Goal: Information Seeking & Learning: Find specific page/section

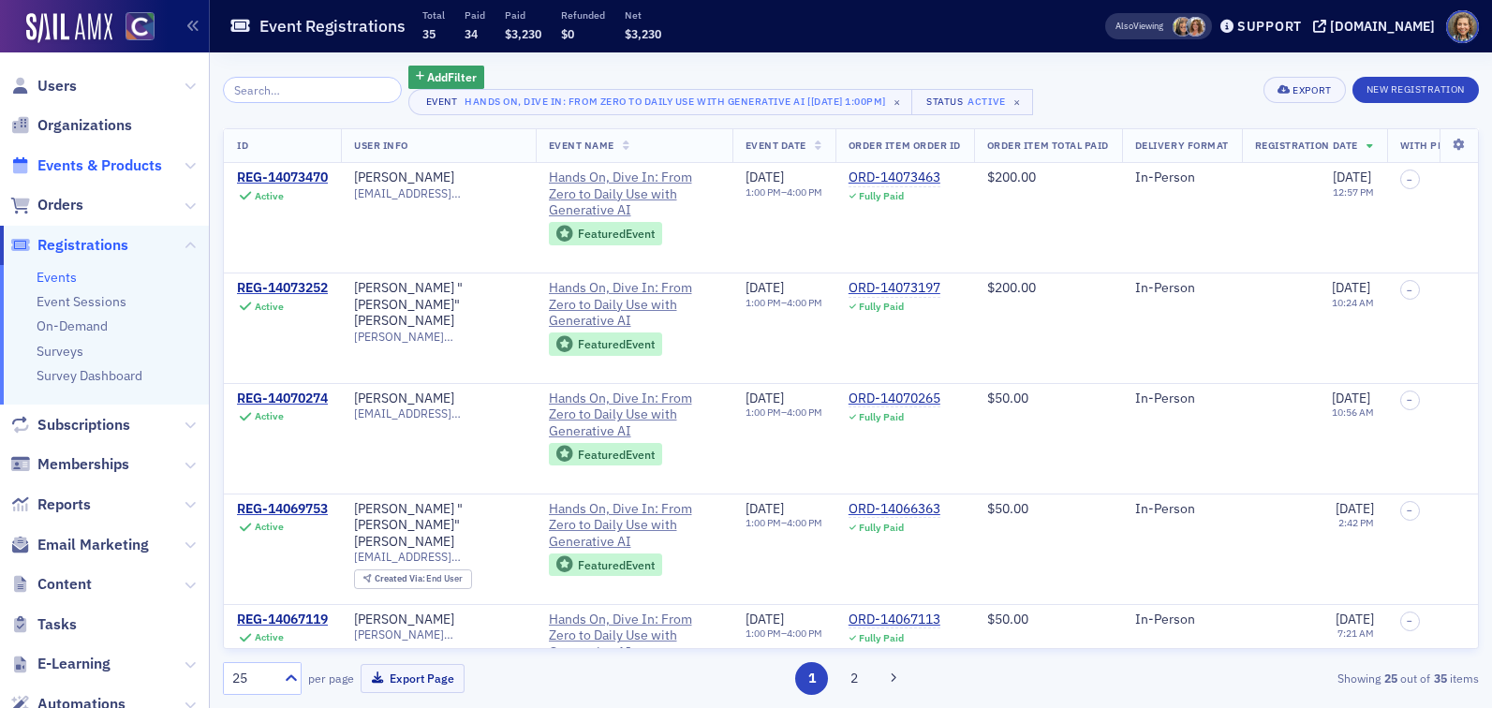
click at [70, 172] on span "Events & Products" at bounding box center [99, 165] width 125 height 21
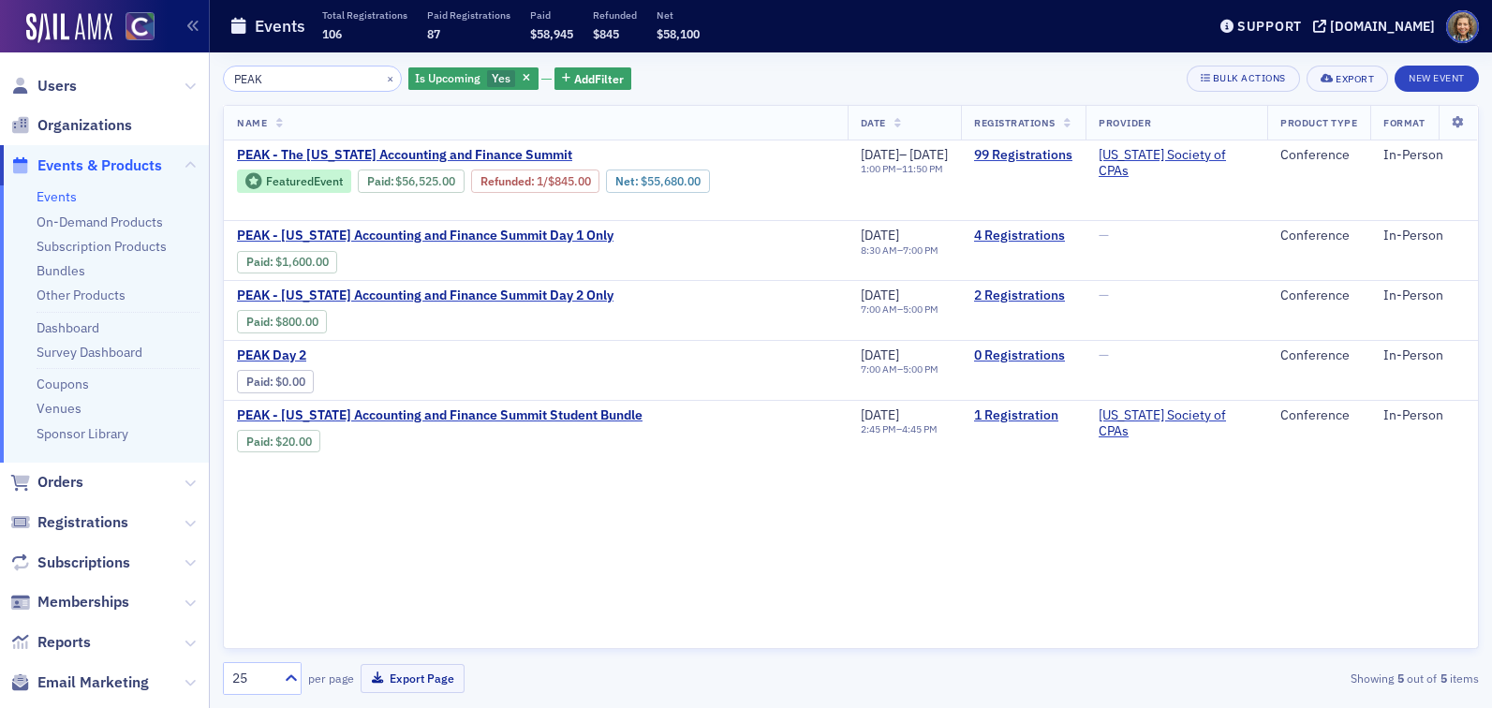
type input "PEAK"
